Goal: Information Seeking & Learning: Find specific fact

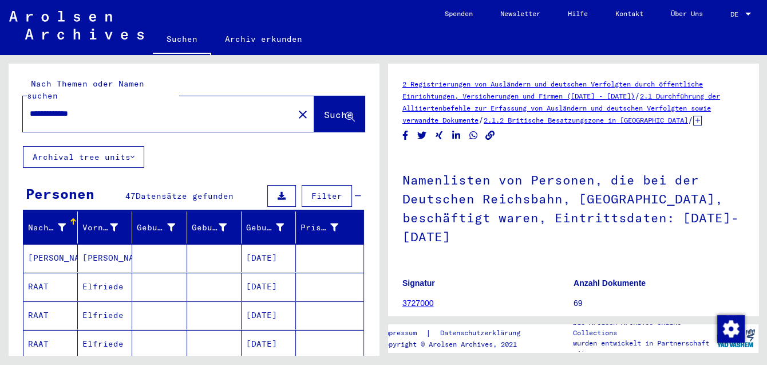
scroll to position [250, 0]
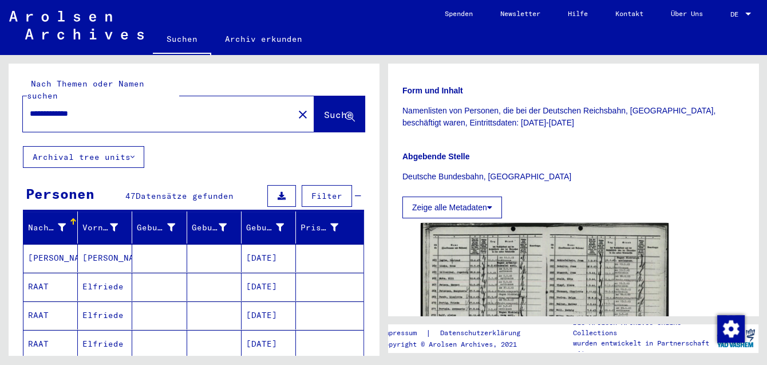
click at [147, 101] on div "**********" at bounding box center [155, 114] width 264 height 26
click at [139, 108] on input "**********" at bounding box center [158, 114] width 257 height 12
click at [138, 108] on input "**********" at bounding box center [158, 114] width 257 height 12
click at [137, 108] on input "**********" at bounding box center [158, 114] width 257 height 12
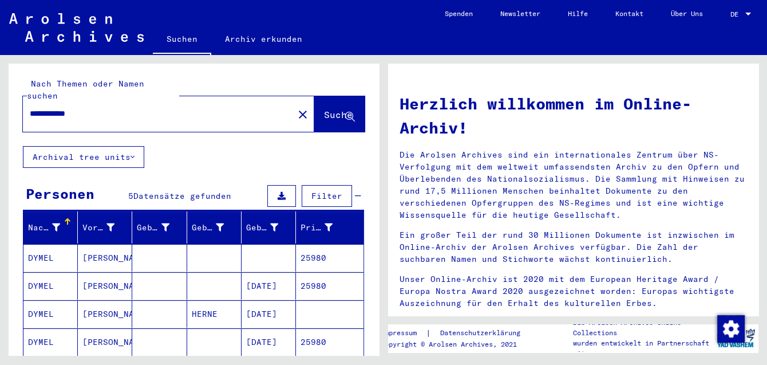
click at [38, 272] on mat-cell "DYMEL" at bounding box center [50, 285] width 54 height 27
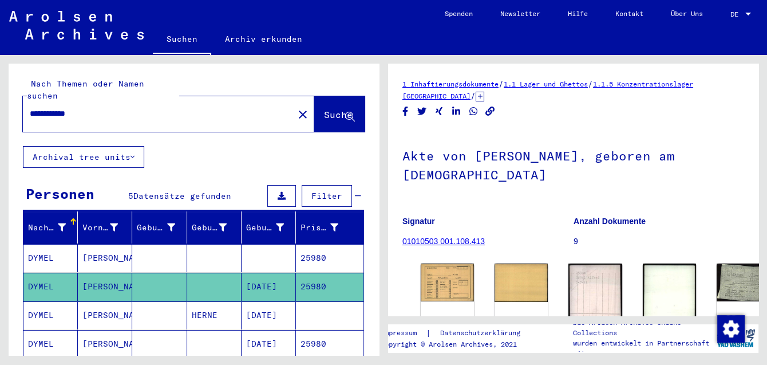
click at [476, 101] on icon at bounding box center [480, 97] width 9 height 10
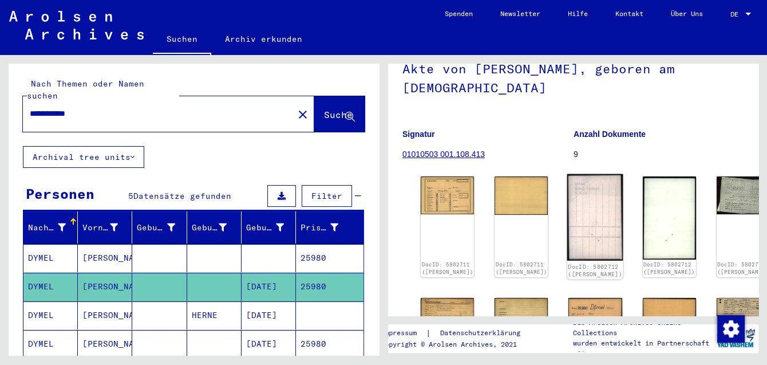
scroll to position [125, 0]
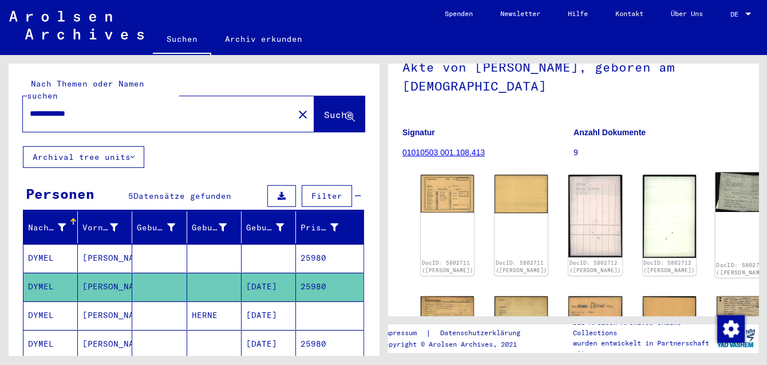
click at [715, 183] on img at bounding box center [743, 192] width 56 height 40
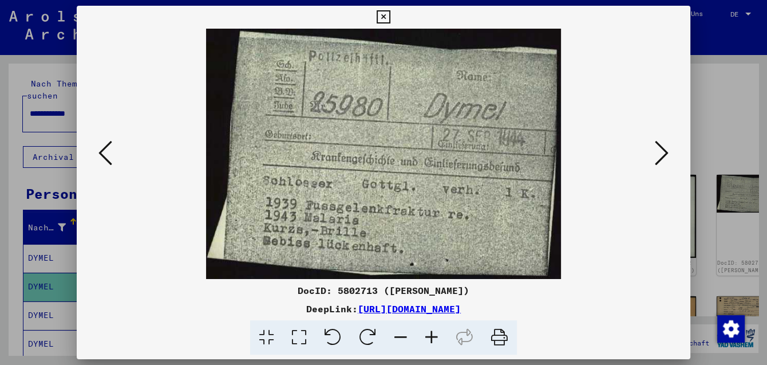
click at [101, 149] on icon at bounding box center [106, 152] width 14 height 27
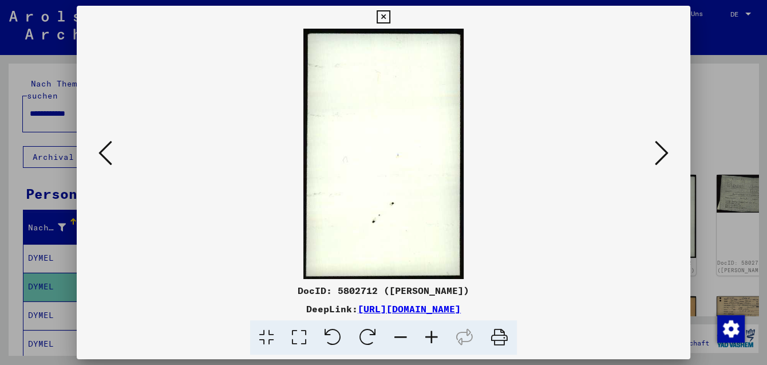
click at [103, 152] on icon at bounding box center [106, 152] width 14 height 27
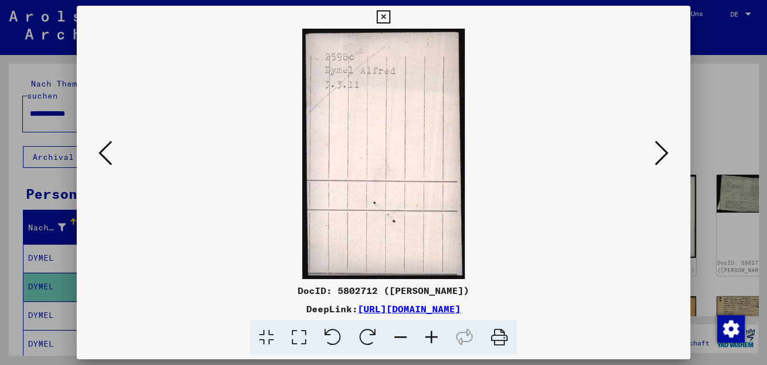
click at [103, 152] on icon at bounding box center [106, 152] width 14 height 27
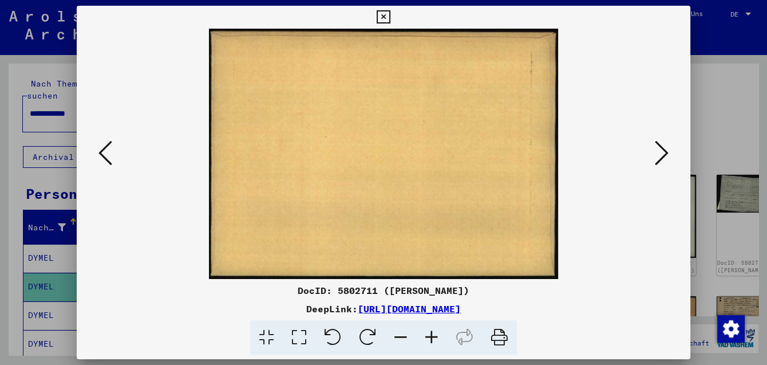
click at [103, 152] on icon at bounding box center [106, 152] width 14 height 27
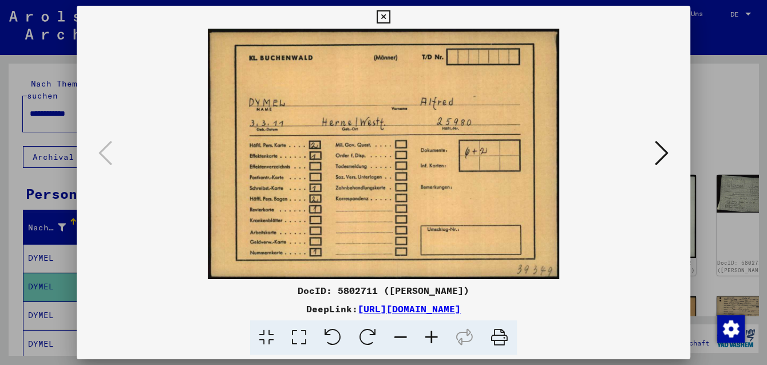
click at [658, 152] on icon at bounding box center [662, 152] width 14 height 27
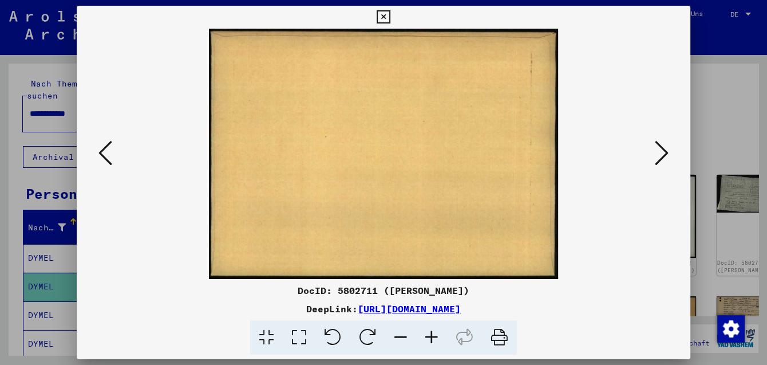
click at [660, 153] on icon at bounding box center [662, 152] width 14 height 27
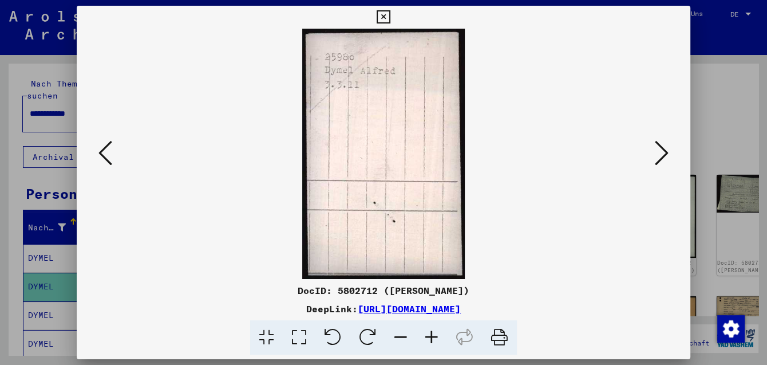
click at [660, 153] on icon at bounding box center [662, 152] width 14 height 27
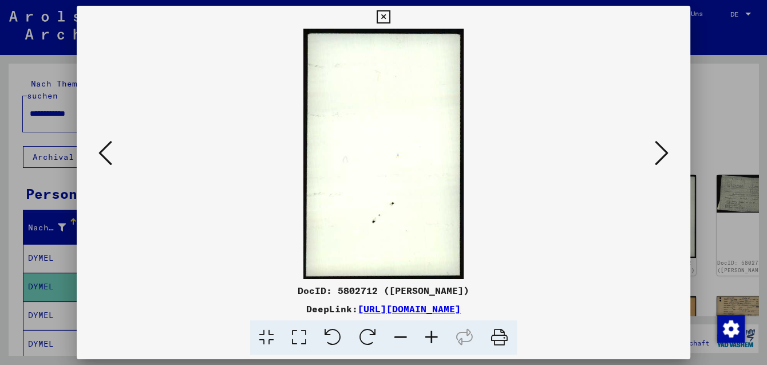
click at [660, 153] on icon at bounding box center [662, 152] width 14 height 27
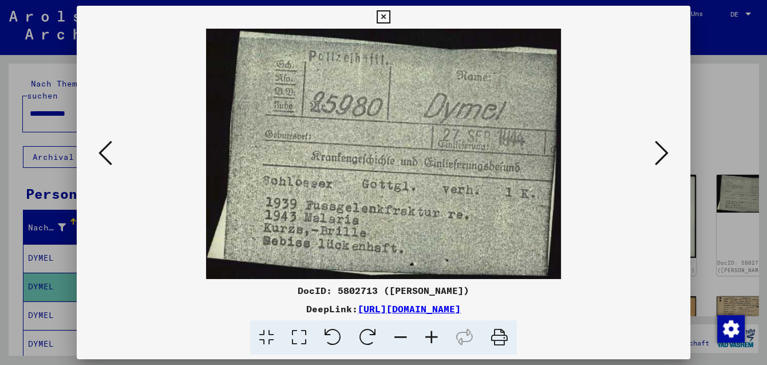
click at [660, 153] on icon at bounding box center [662, 152] width 14 height 27
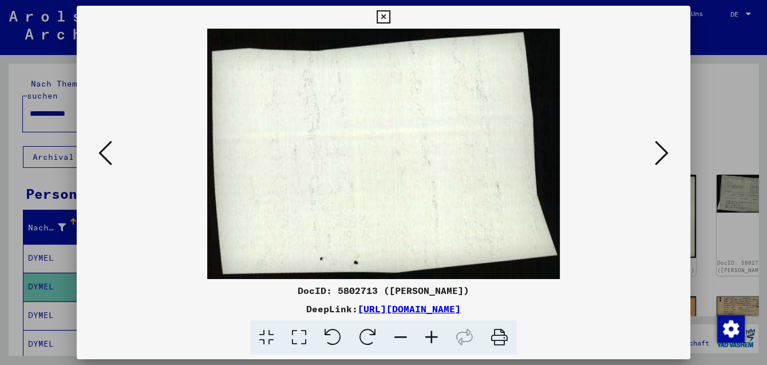
click at [660, 153] on icon at bounding box center [662, 152] width 14 height 27
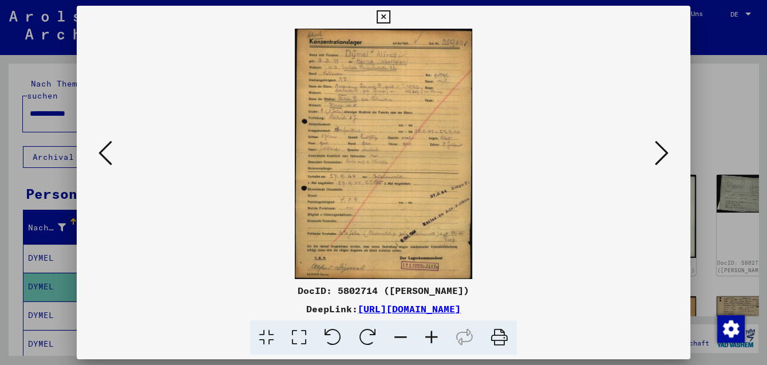
click at [660, 153] on icon at bounding box center [662, 152] width 14 height 27
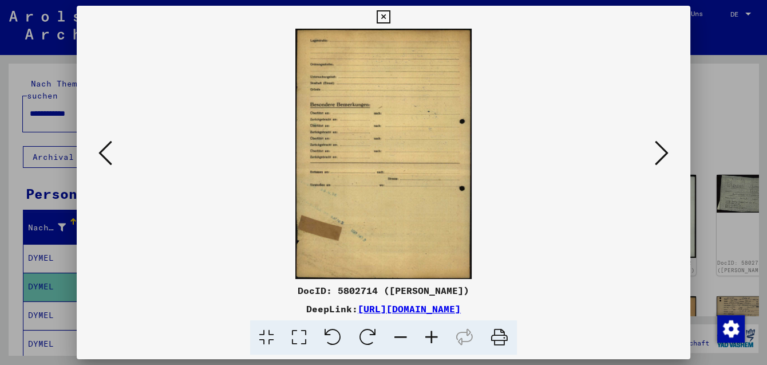
click at [660, 153] on icon at bounding box center [662, 152] width 14 height 27
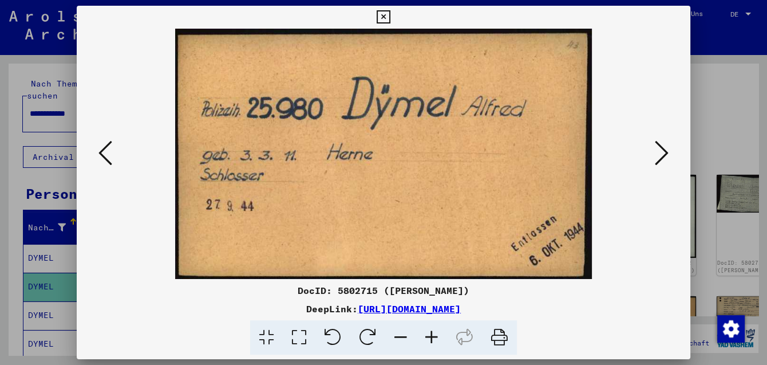
click at [660, 153] on icon at bounding box center [662, 152] width 14 height 27
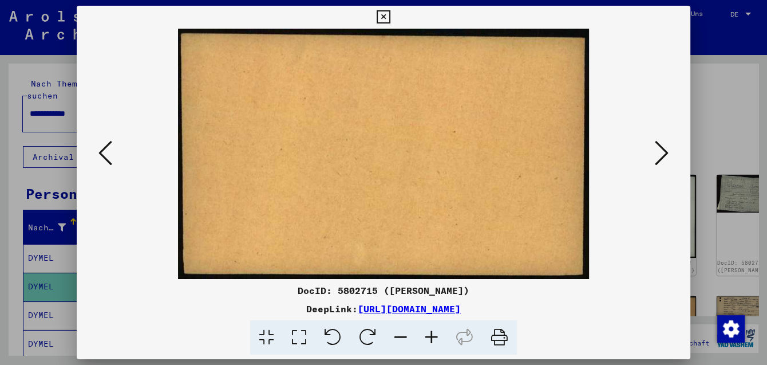
click at [660, 153] on icon at bounding box center [662, 152] width 14 height 27
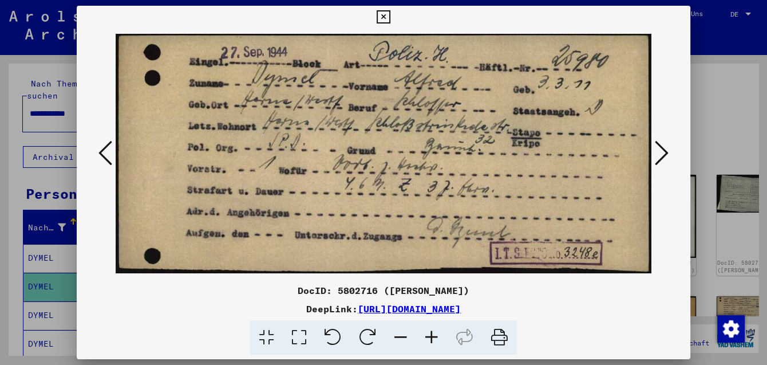
click at [660, 153] on icon at bounding box center [662, 152] width 14 height 27
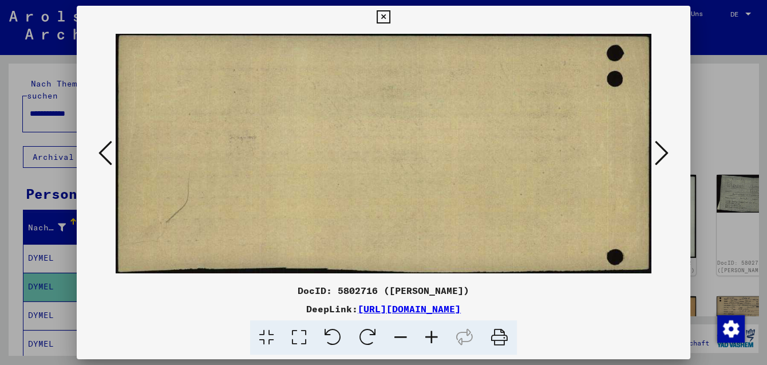
click at [660, 153] on icon at bounding box center [662, 152] width 14 height 27
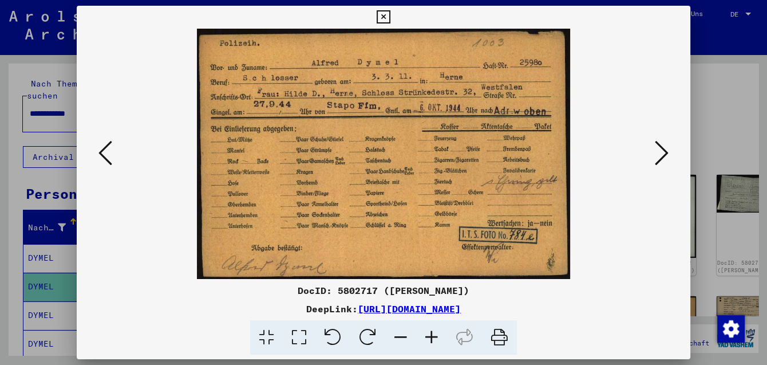
click at [660, 153] on icon at bounding box center [662, 152] width 14 height 27
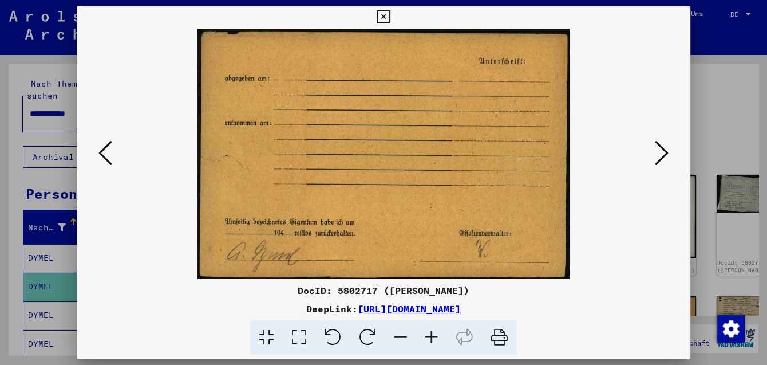
click at [660, 153] on icon at bounding box center [662, 152] width 14 height 27
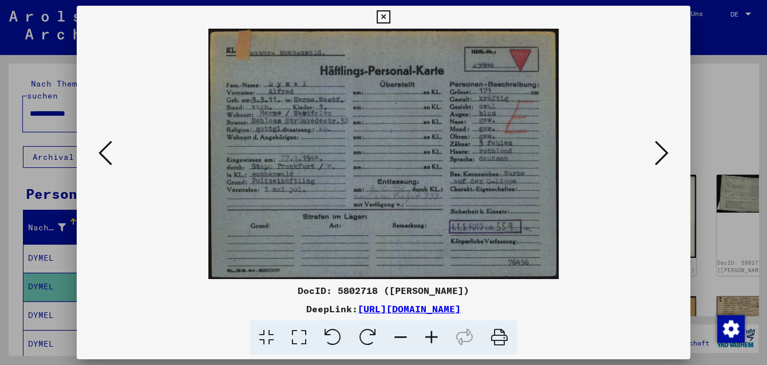
click at [660, 153] on icon at bounding box center [662, 152] width 14 height 27
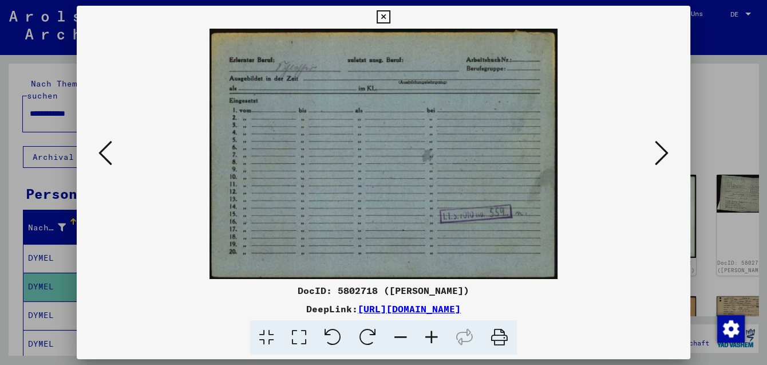
click at [660, 153] on icon at bounding box center [662, 152] width 14 height 27
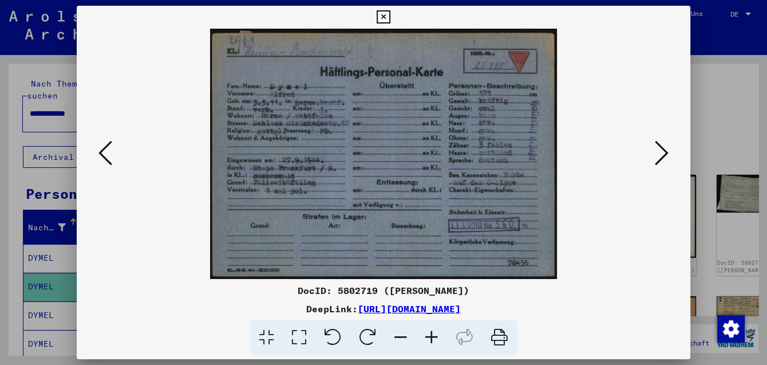
click at [660, 153] on icon at bounding box center [662, 152] width 14 height 27
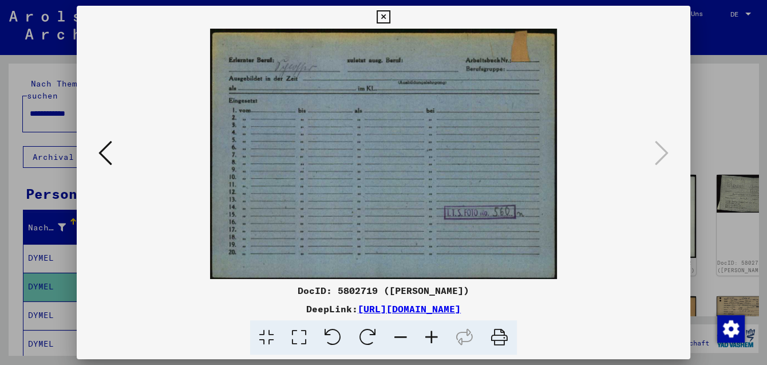
click at [390, 22] on icon at bounding box center [383, 17] width 13 height 14
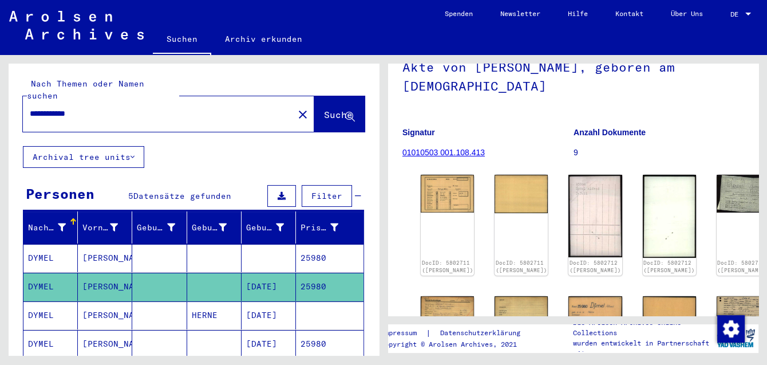
click at [253, 244] on mat-cell at bounding box center [269, 258] width 54 height 28
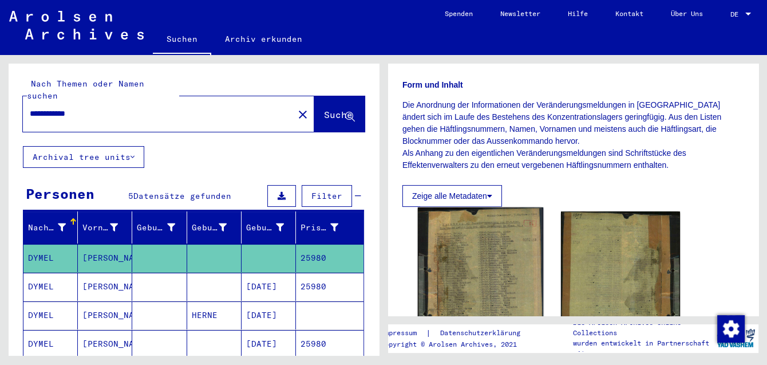
scroll to position [250, 0]
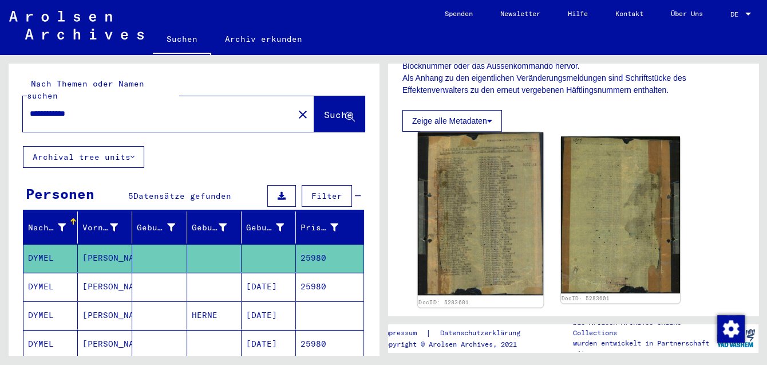
click at [484, 201] on img at bounding box center [480, 213] width 125 height 163
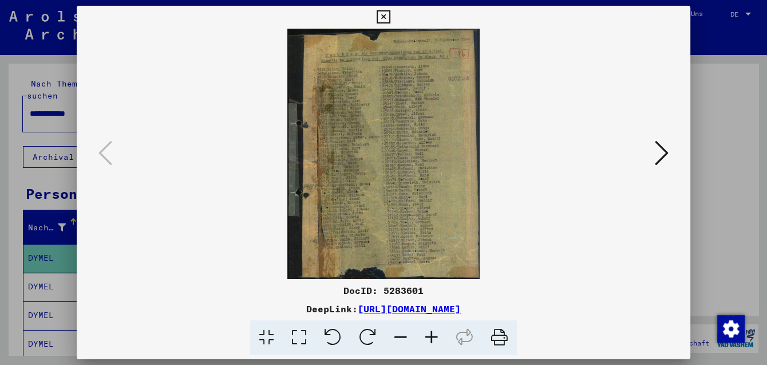
click at [414, 186] on img at bounding box center [384, 154] width 536 height 250
click at [657, 154] on button at bounding box center [662, 153] width 21 height 33
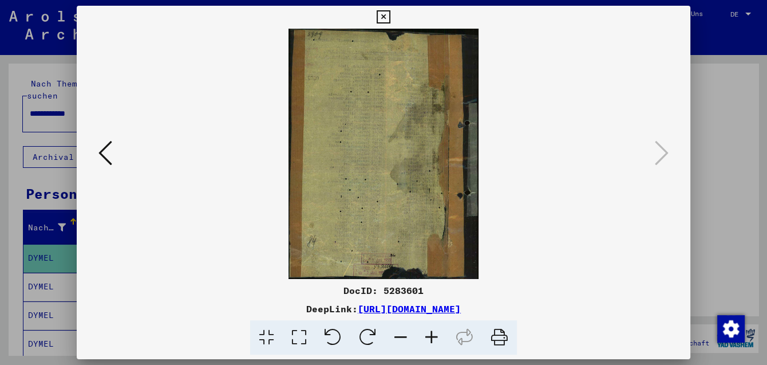
click at [390, 21] on icon at bounding box center [383, 17] width 13 height 14
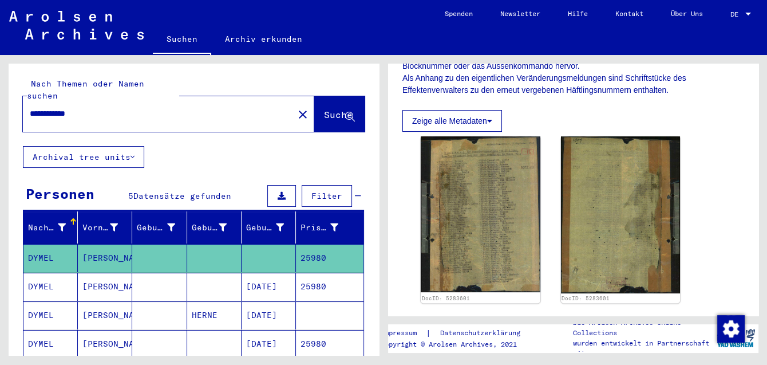
click at [58, 304] on icon at bounding box center [47, 319] width 29 height 46
click at [46, 301] on mat-cell "DYMEL" at bounding box center [50, 315] width 54 height 28
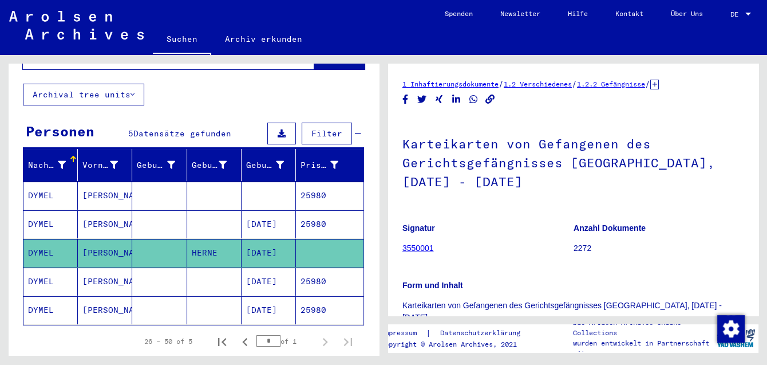
scroll to position [250, 0]
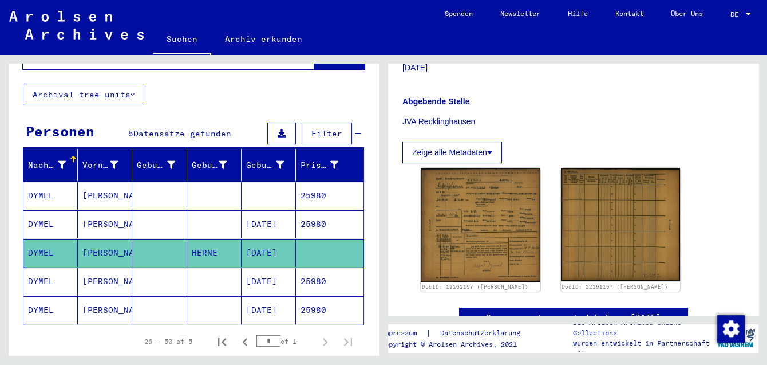
click at [60, 267] on mat-cell "DYMEL" at bounding box center [50, 281] width 54 height 28
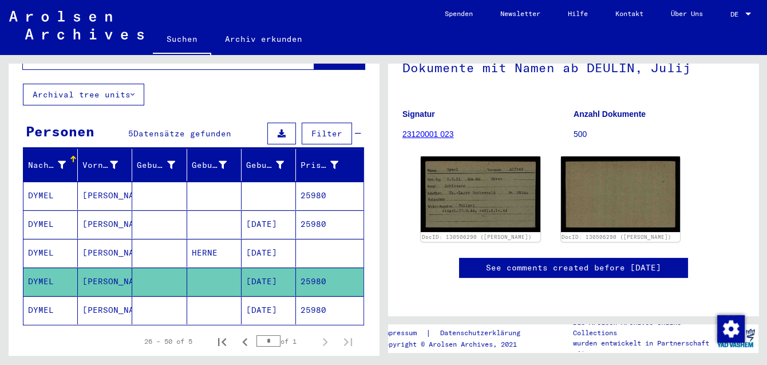
scroll to position [187, 0]
drag, startPoint x: 40, startPoint y: 292, endPoint x: 70, endPoint y: 287, distance: 30.1
click at [40, 296] on mat-cell "DYMEL" at bounding box center [50, 310] width 54 height 28
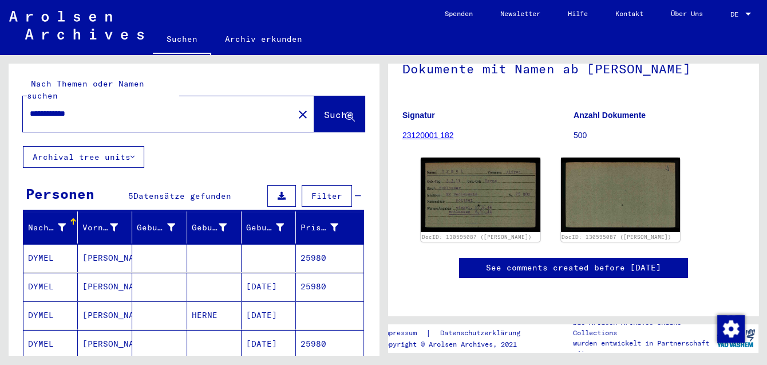
click at [215, 108] on input "**********" at bounding box center [158, 114] width 257 height 12
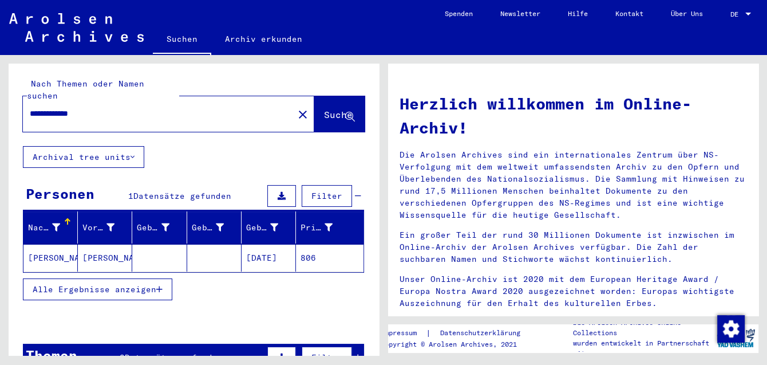
click at [34, 247] on mat-cell "[PERSON_NAME]" at bounding box center [50, 257] width 54 height 27
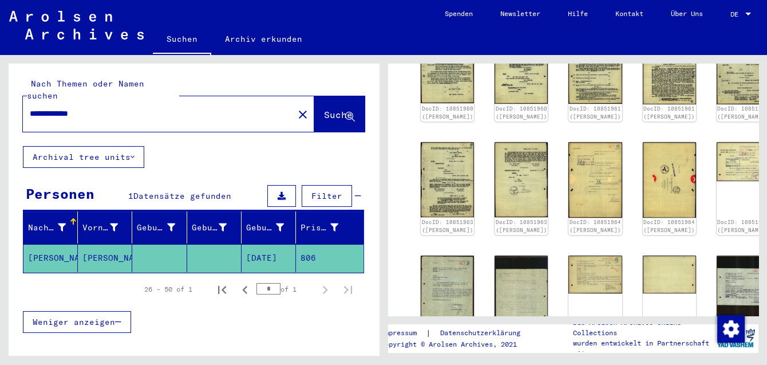
scroll to position [767, 0]
click at [111, 108] on input "**********" at bounding box center [158, 114] width 257 height 12
type input "*********"
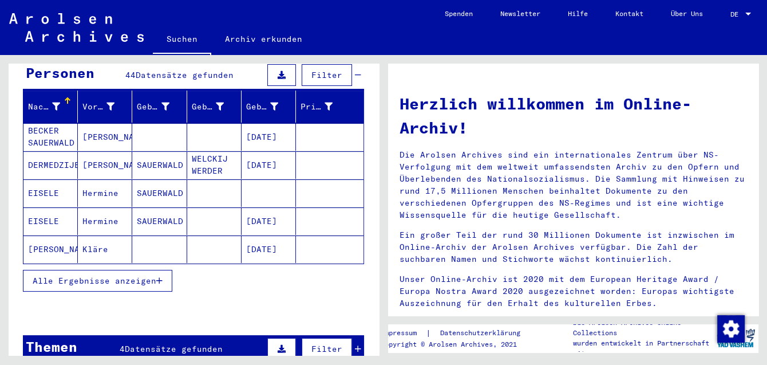
scroll to position [125, 0]
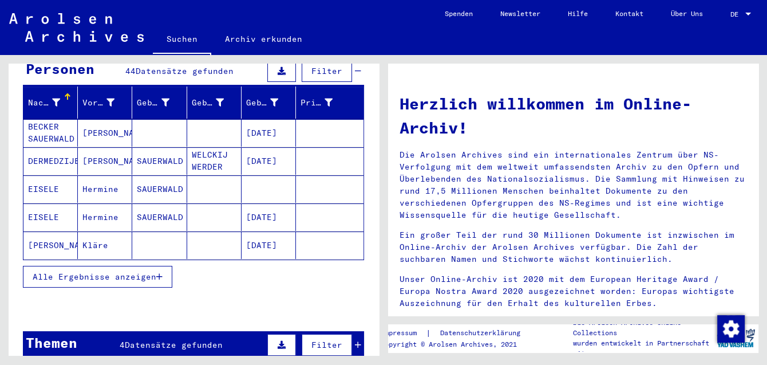
click at [124, 271] on span "Alle Ergebnisse anzeigen" at bounding box center [95, 276] width 124 height 10
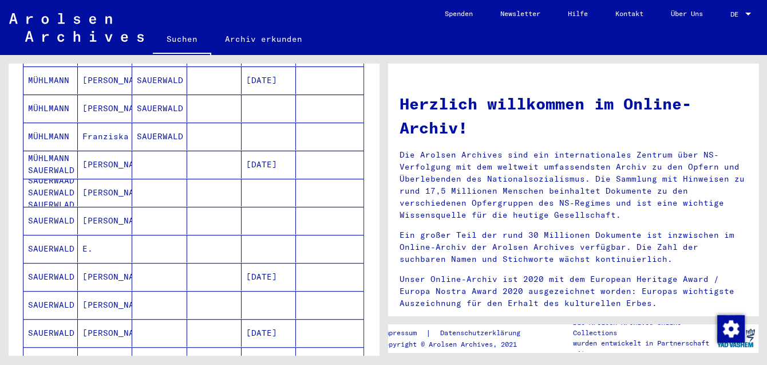
scroll to position [624, 0]
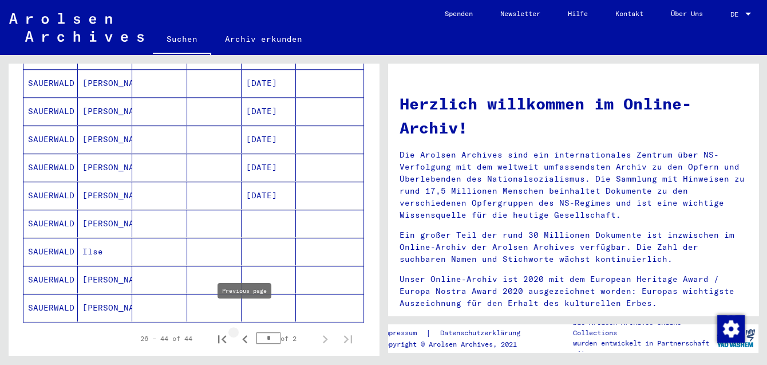
click at [242, 331] on icon "Previous page" at bounding box center [245, 339] width 16 height 16
type input "*"
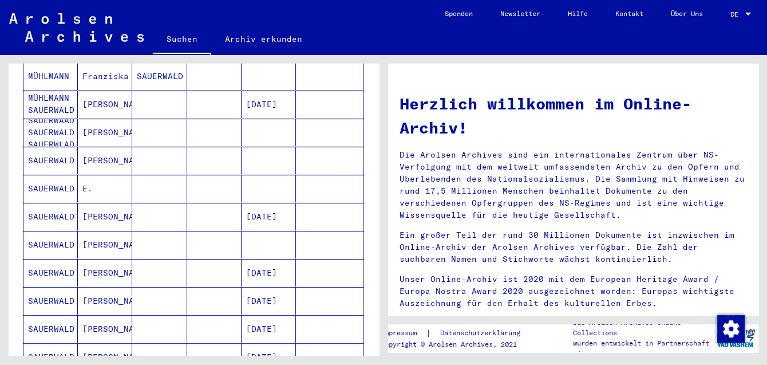
scroll to position [374, 0]
